Goal: Transaction & Acquisition: Purchase product/service

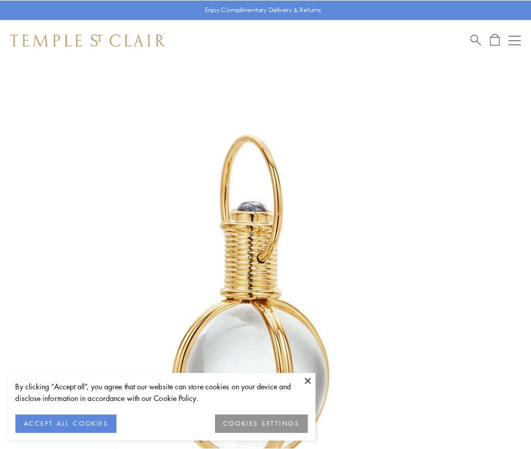
scroll to position [264, 0]
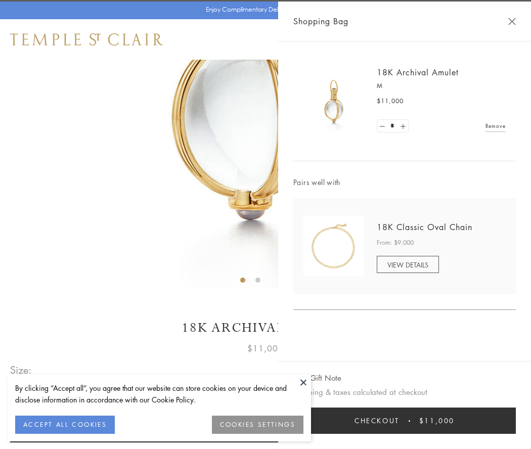
click at [405, 421] on button "Checkout $11,000" at bounding box center [404, 421] width 223 height 26
